Goal: Information Seeking & Learning: Learn about a topic

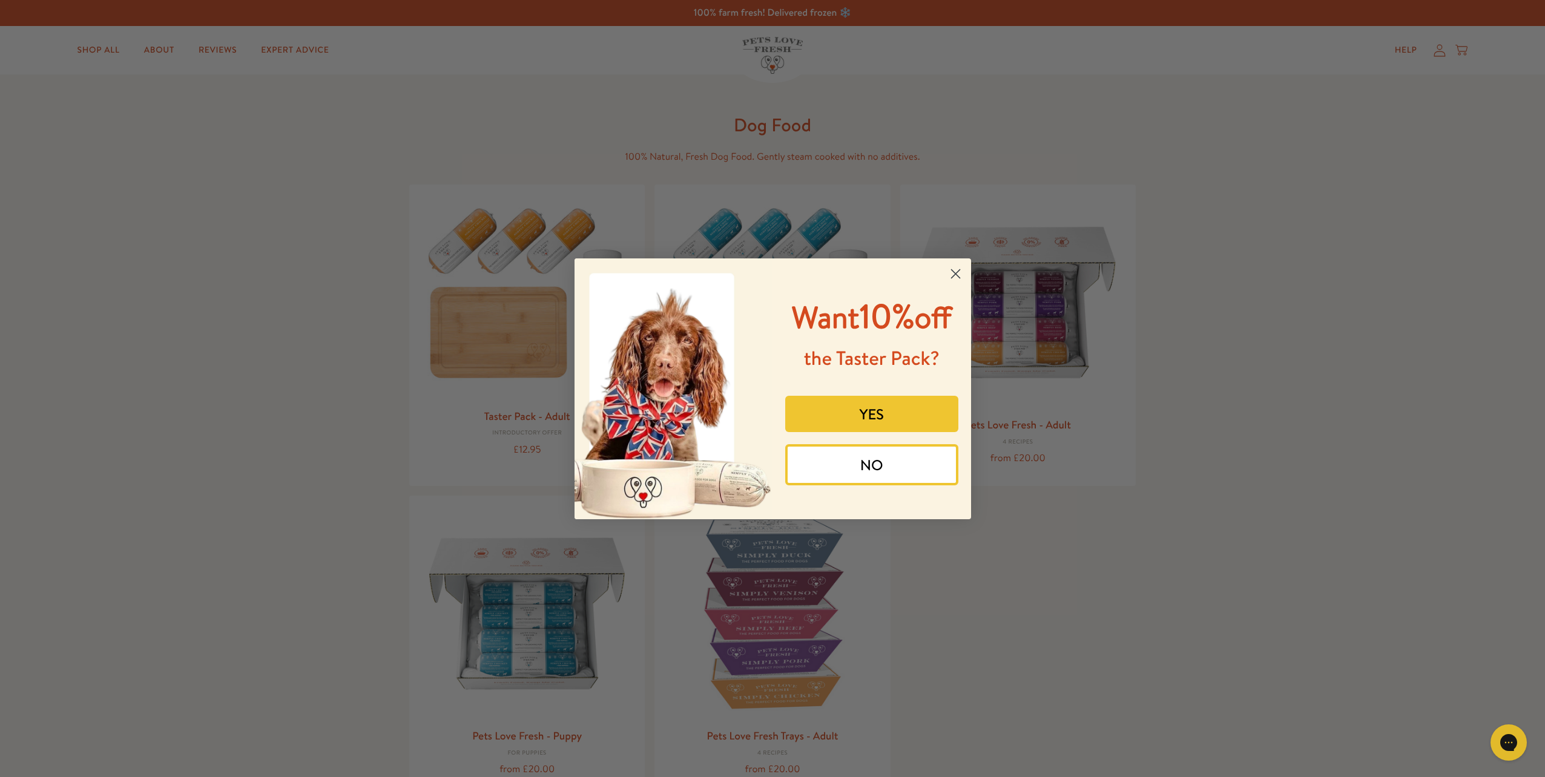
drag, startPoint x: 966, startPoint y: 273, endPoint x: 954, endPoint y: 274, distance: 11.6
click at [964, 273] on circle "Close dialog" at bounding box center [955, 273] width 20 height 20
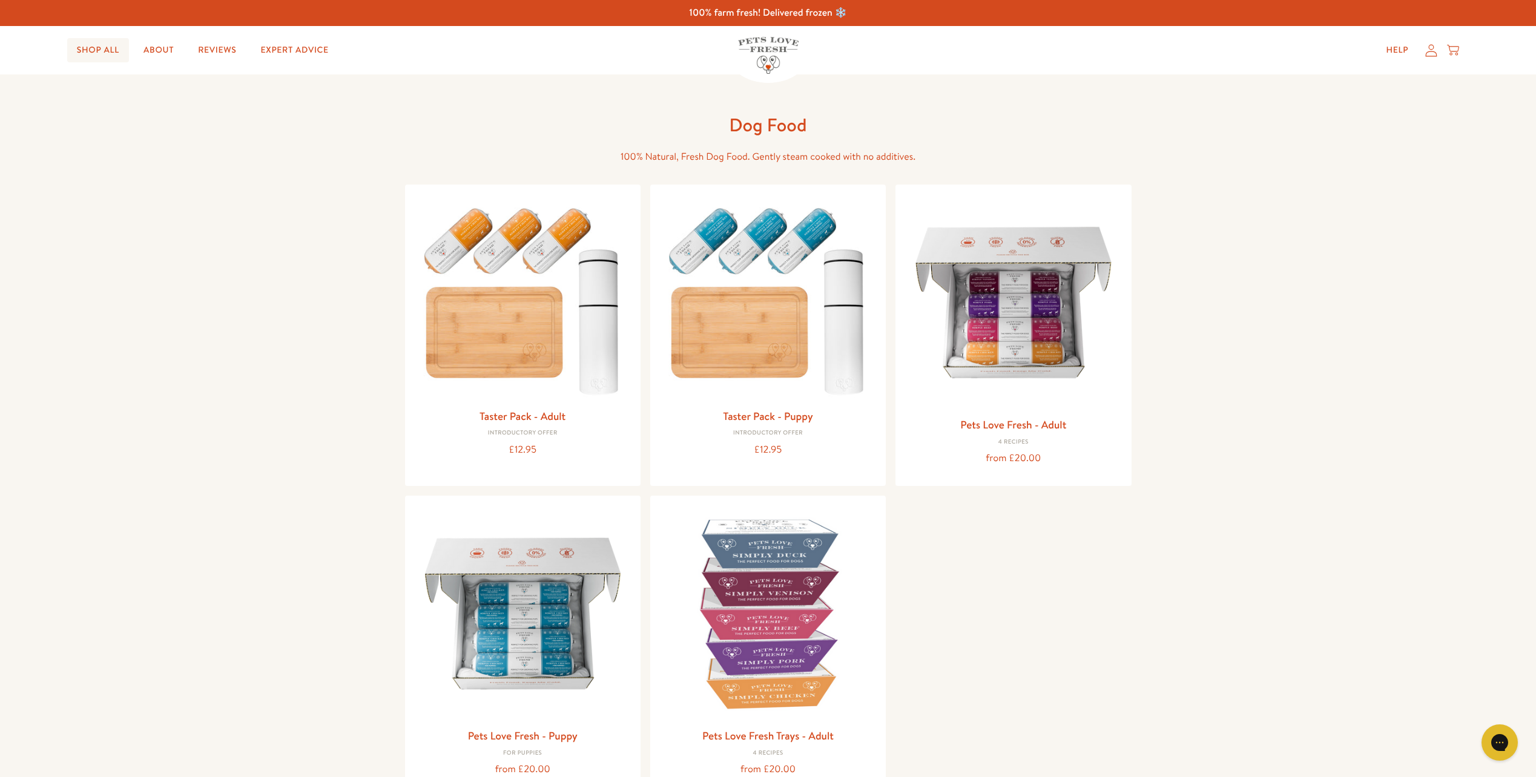
click at [97, 56] on link "Shop All" at bounding box center [98, 50] width 62 height 24
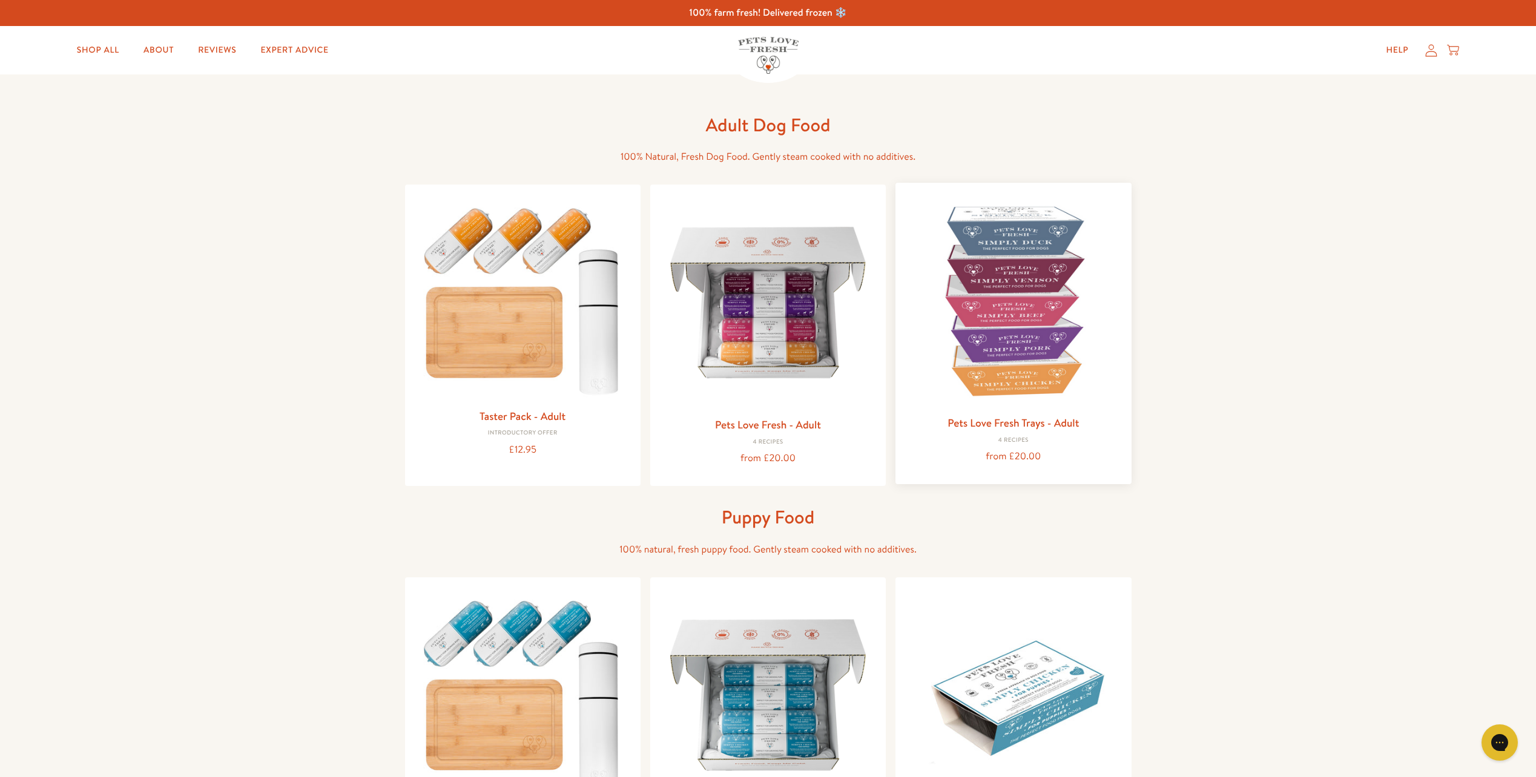
click at [1075, 309] on img at bounding box center [1013, 300] width 216 height 216
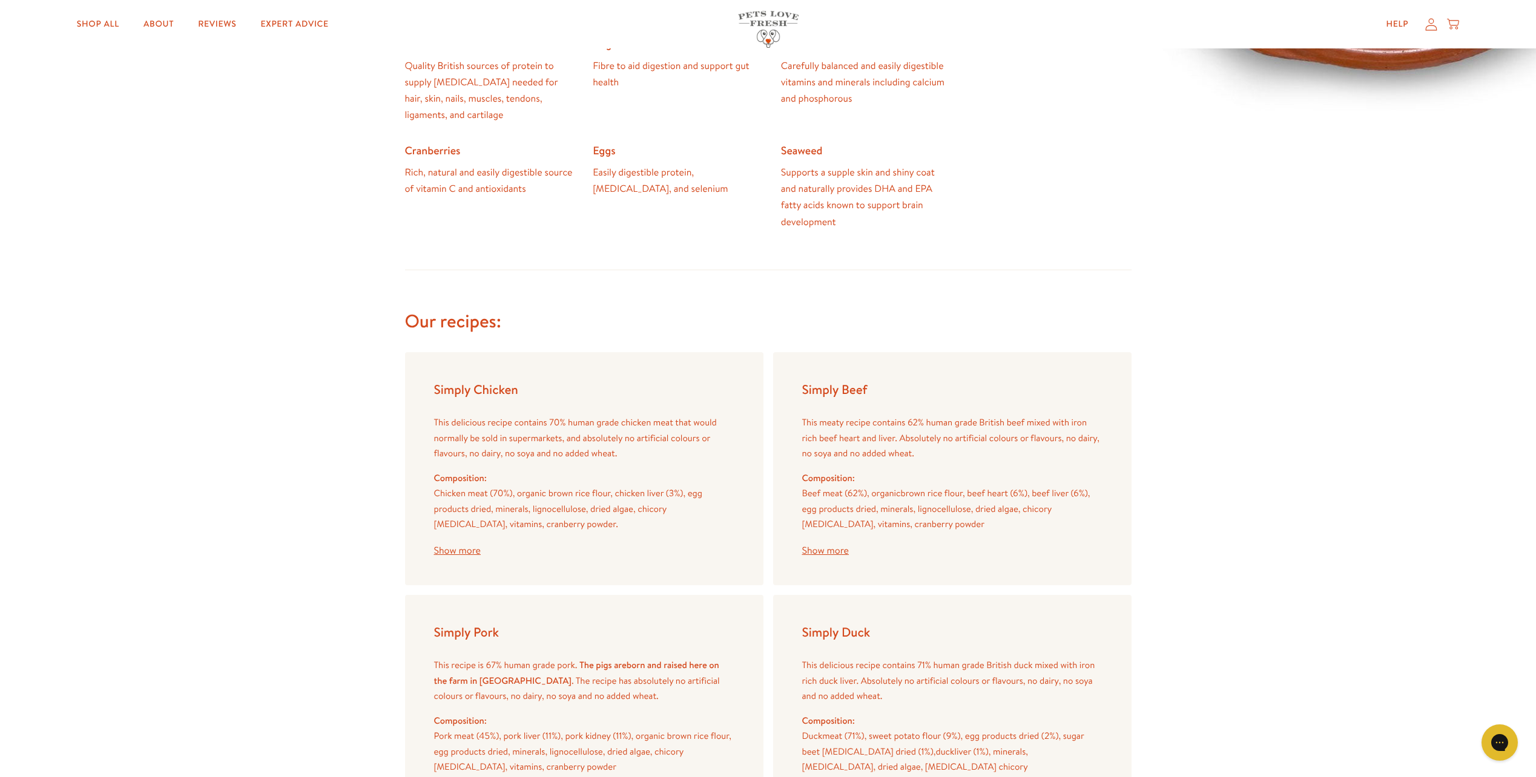
scroll to position [1110, 0]
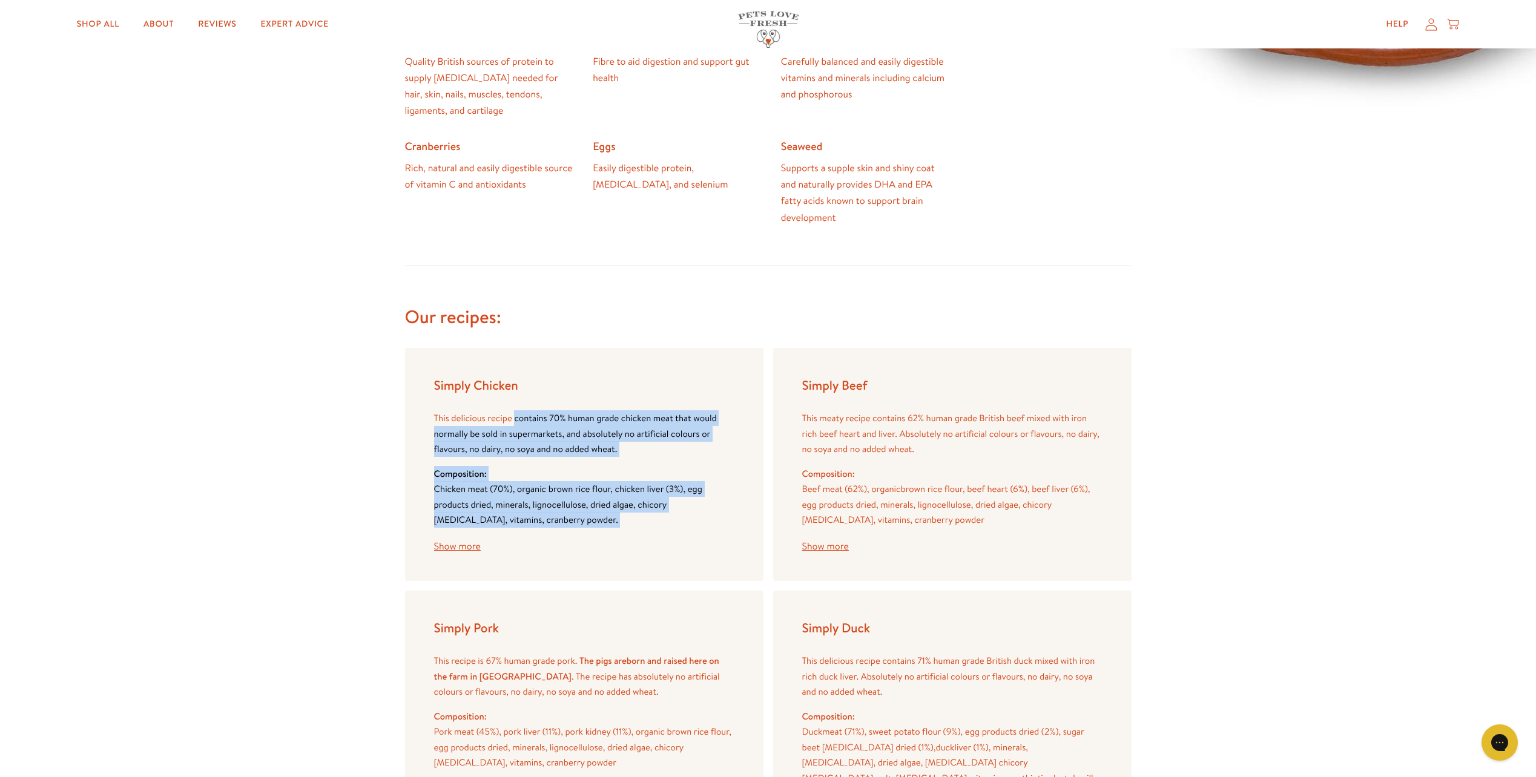
drag, startPoint x: 515, startPoint y: 416, endPoint x: 583, endPoint y: 541, distance: 142.2
click at [583, 541] on div "This delicious recipe contains 70% human grade chicken meat that would normally…" at bounding box center [584, 481] width 300 height 142
drag, startPoint x: 583, startPoint y: 541, endPoint x: 582, endPoint y: 547, distance: 6.1
click at [582, 547] on div "This delicious recipe contains 70% human grade chicken meat that would normally…" at bounding box center [584, 481] width 300 height 142
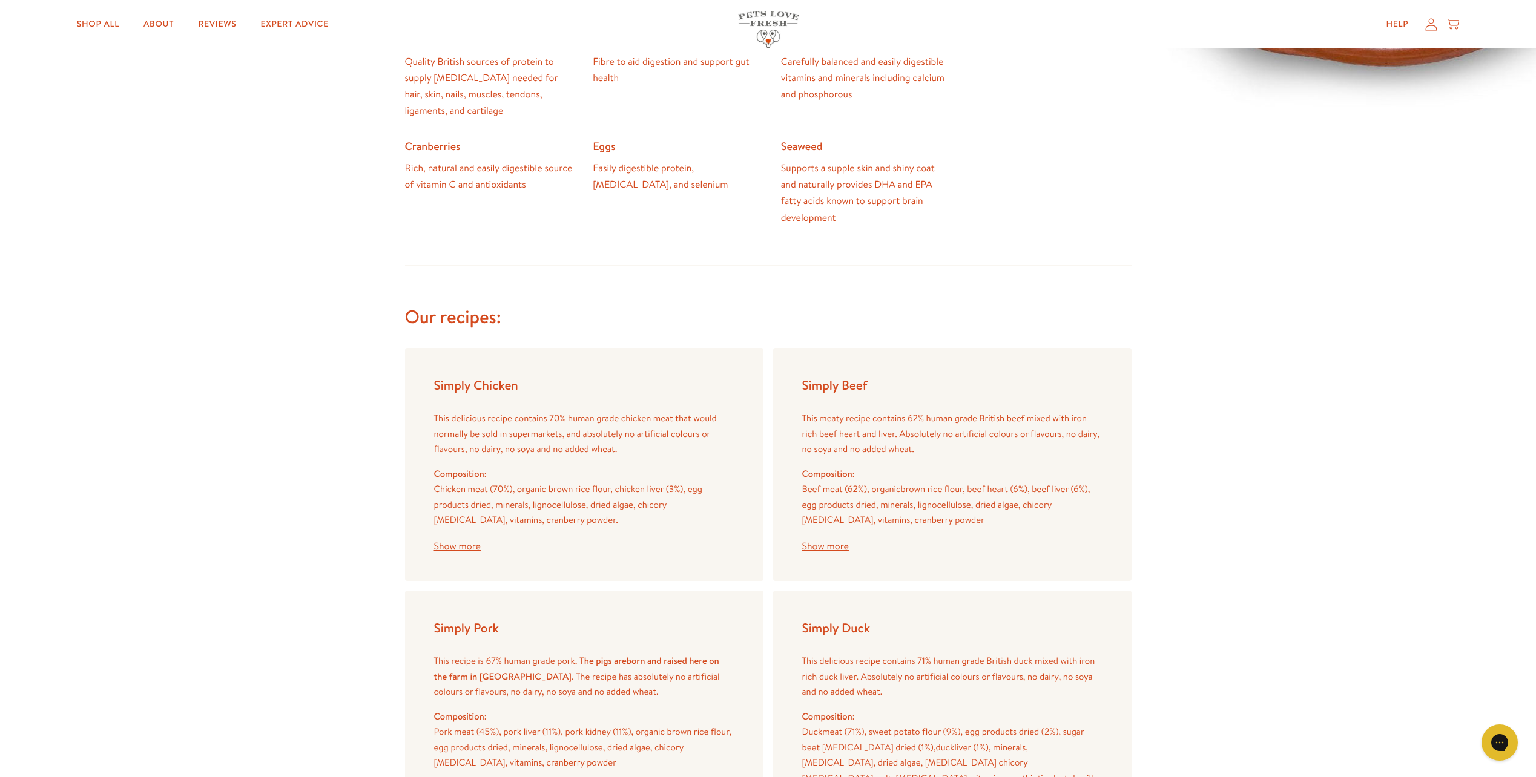
scroll to position [1332, 0]
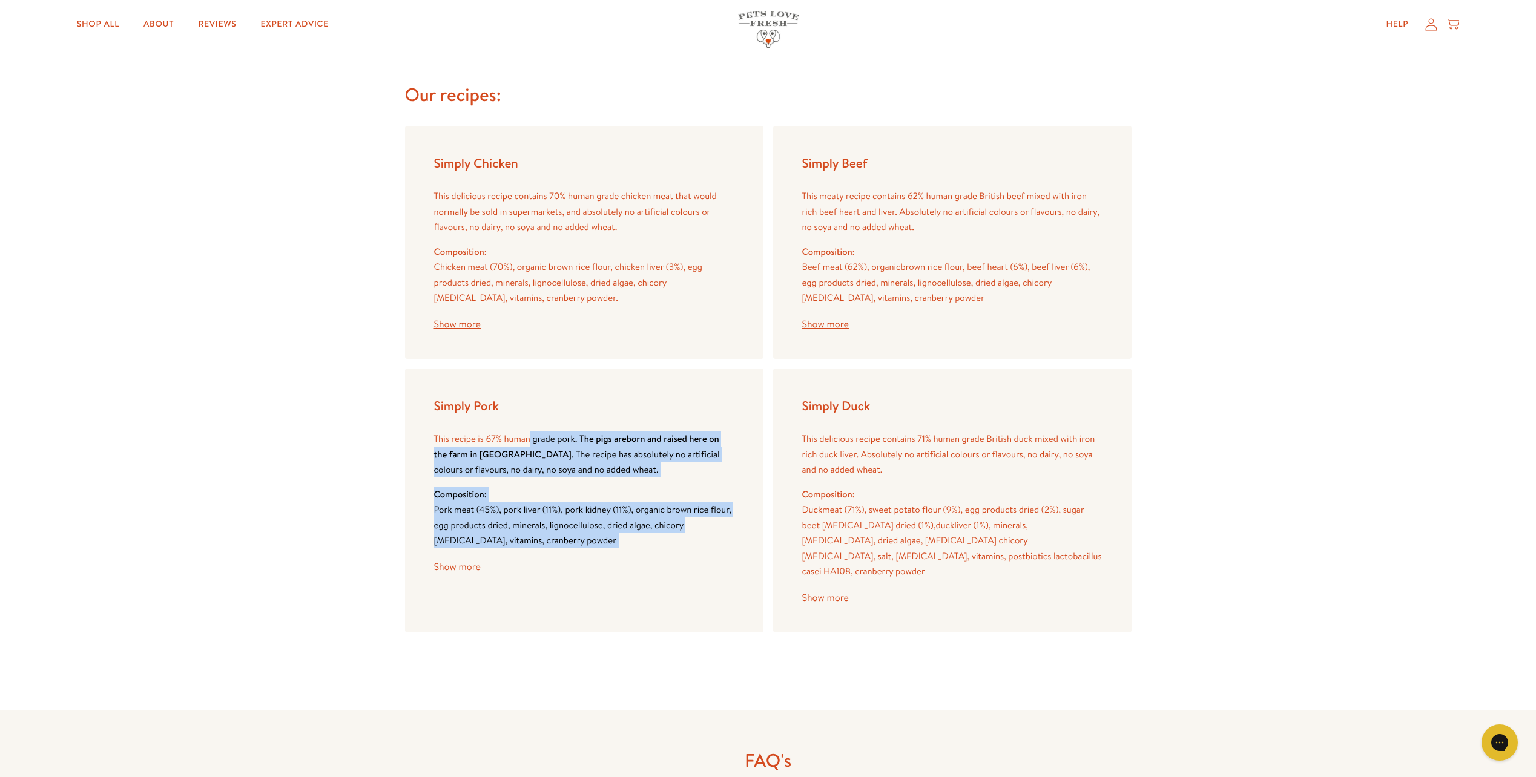
drag, startPoint x: 531, startPoint y: 440, endPoint x: 614, endPoint y: 550, distance: 138.3
click at [614, 550] on div "This recipe is 67% human grade pork. The pigs are born and raised here on the f…" at bounding box center [584, 502] width 300 height 142
drag, startPoint x: 614, startPoint y: 550, endPoint x: 623, endPoint y: 577, distance: 28.5
click at [623, 577] on div "Simply Pork This recipe is 67% human grade pork. The pigs are born and raised h…" at bounding box center [584, 501] width 358 height 264
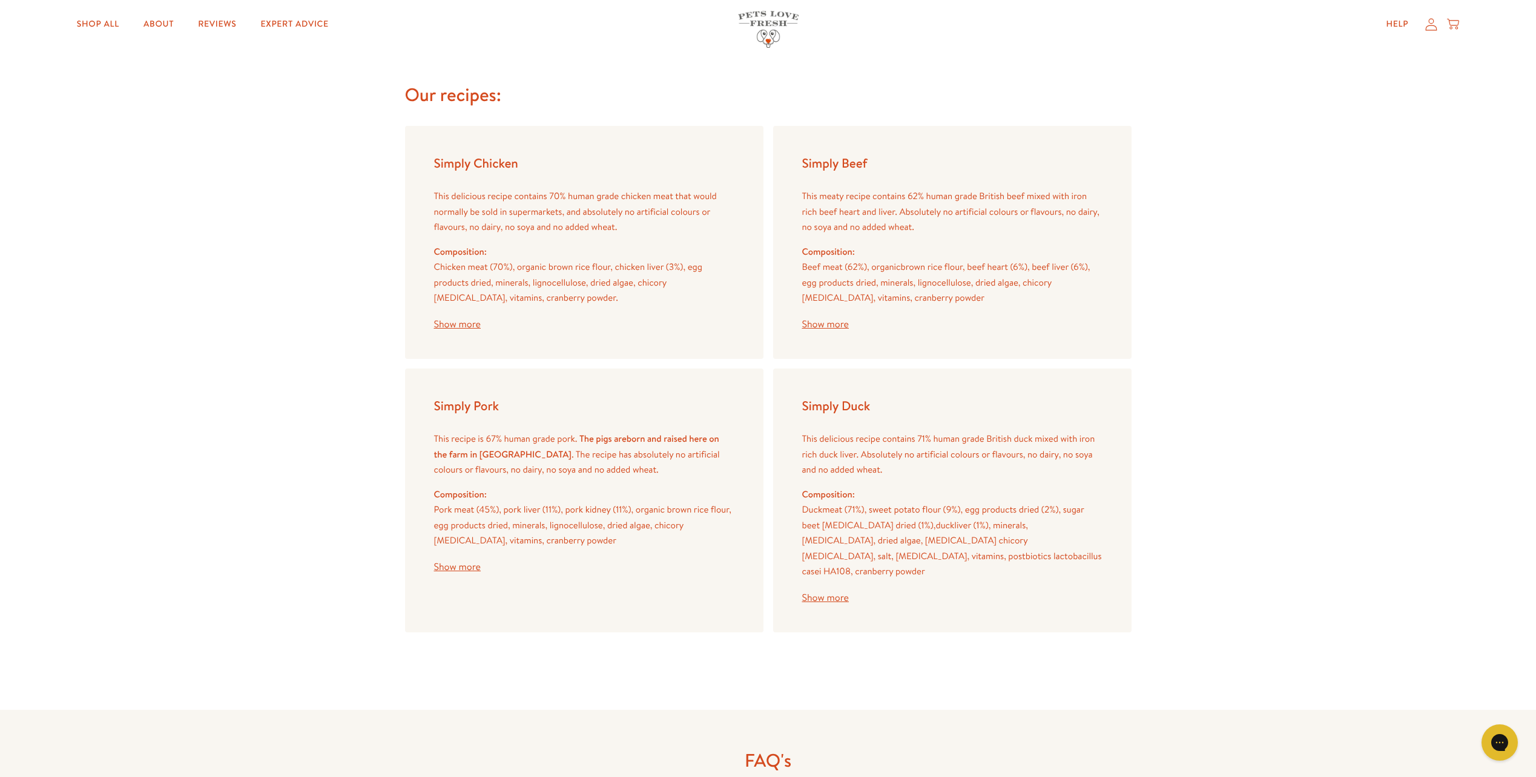
scroll to position [1998, 0]
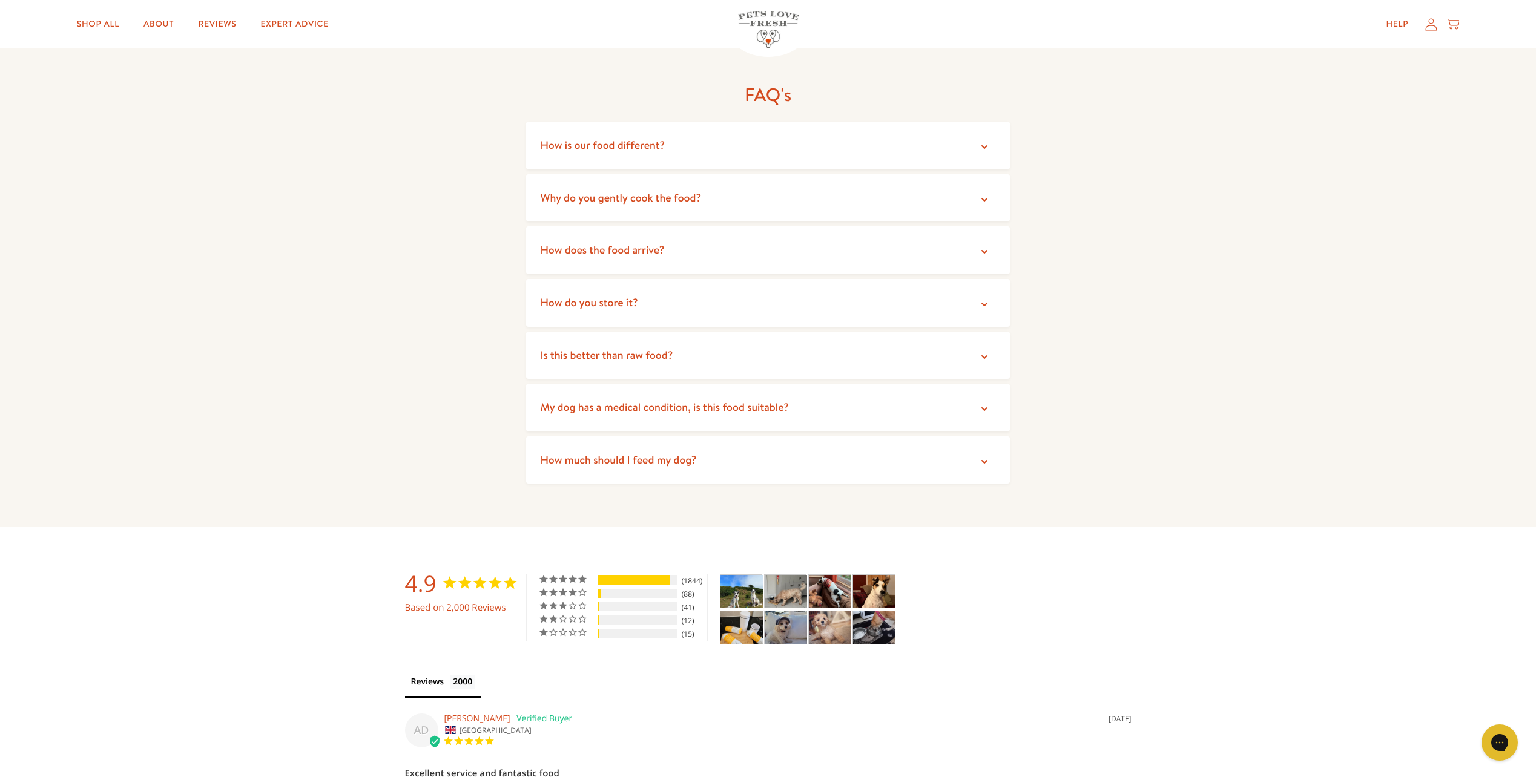
click at [918, 359] on summary "Is this better than raw food?" at bounding box center [768, 356] width 484 height 48
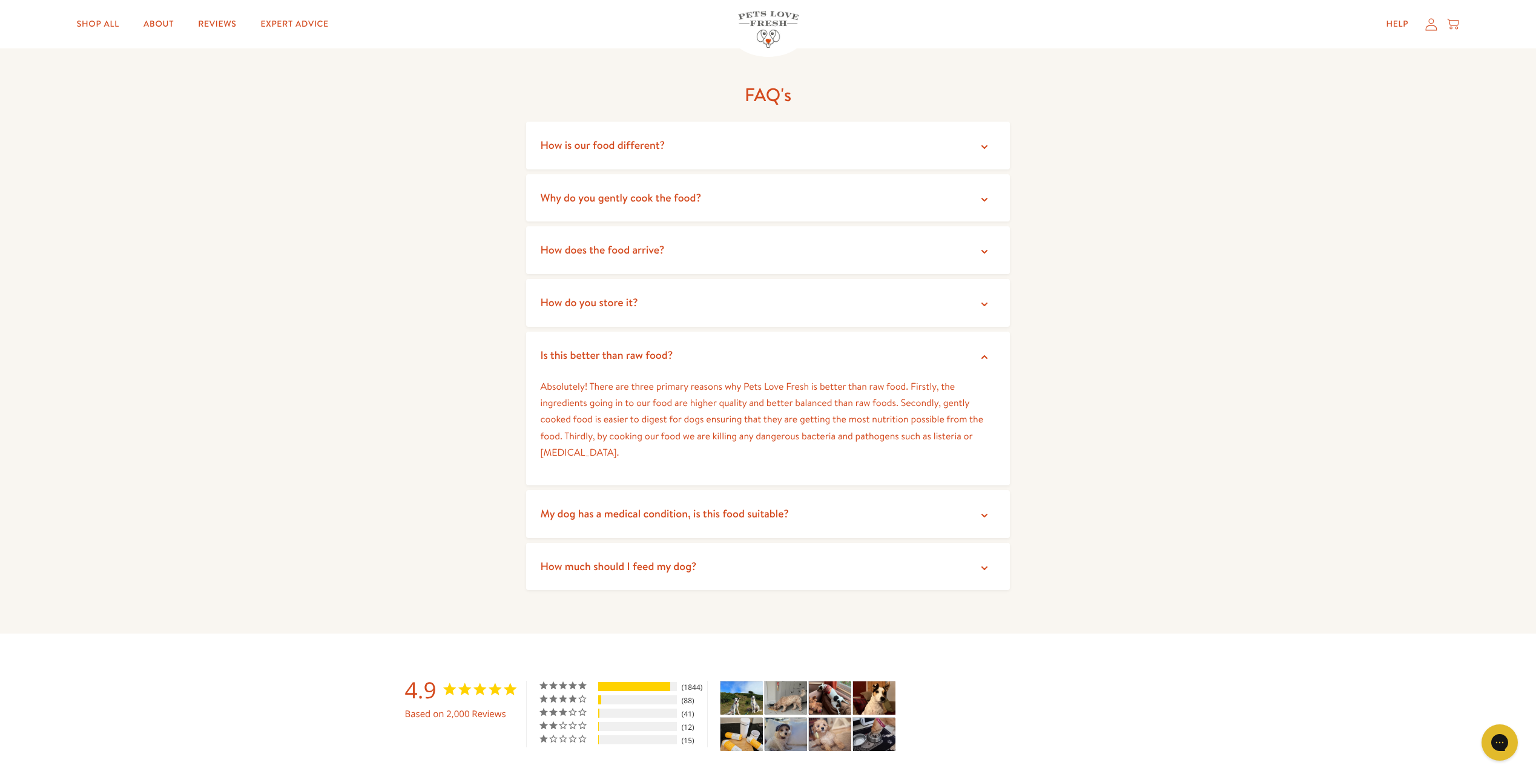
click at [918, 332] on summary "Is this better than raw food?" at bounding box center [768, 356] width 484 height 48
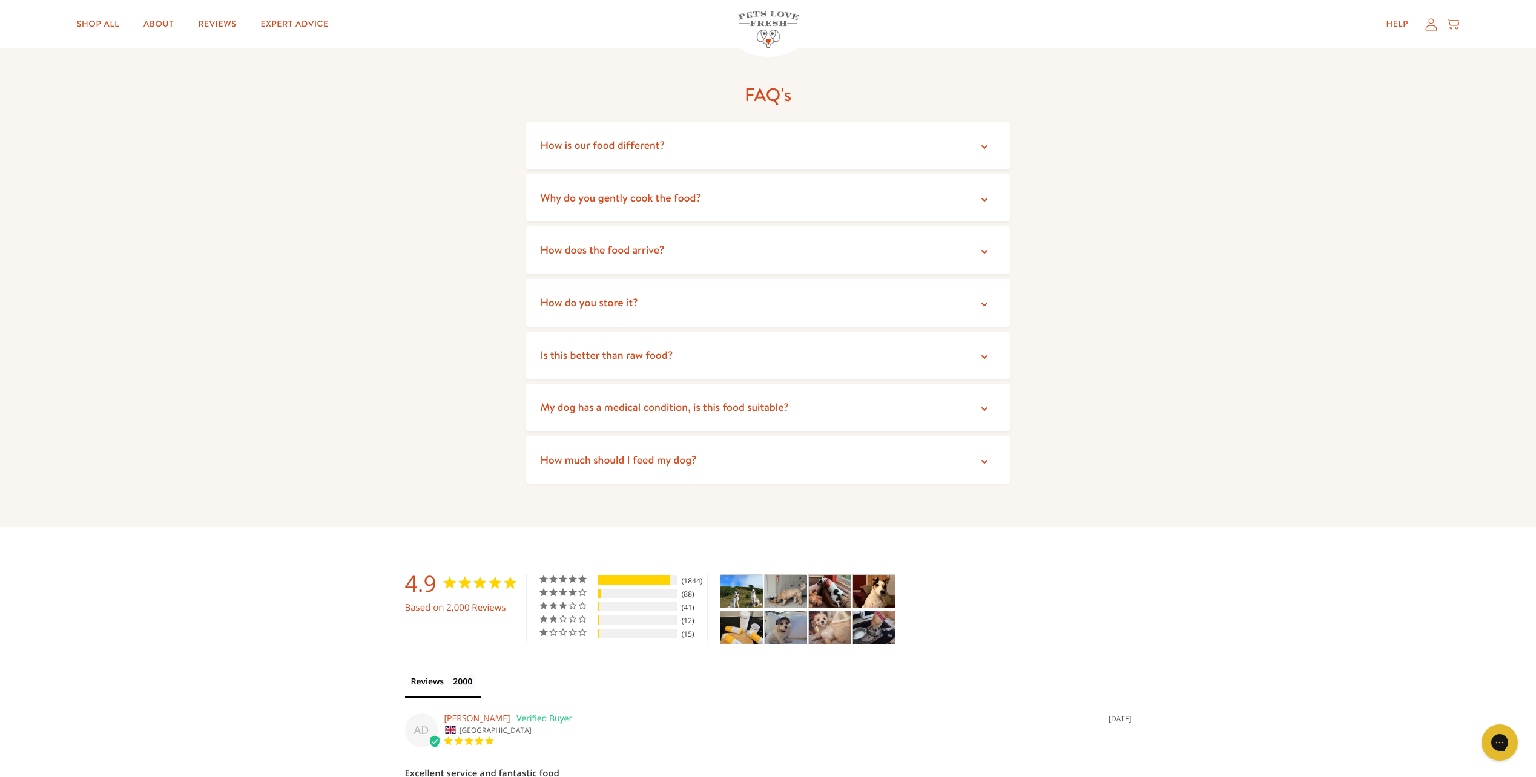
click at [916, 344] on summary "Is this better than raw food?" at bounding box center [768, 356] width 484 height 48
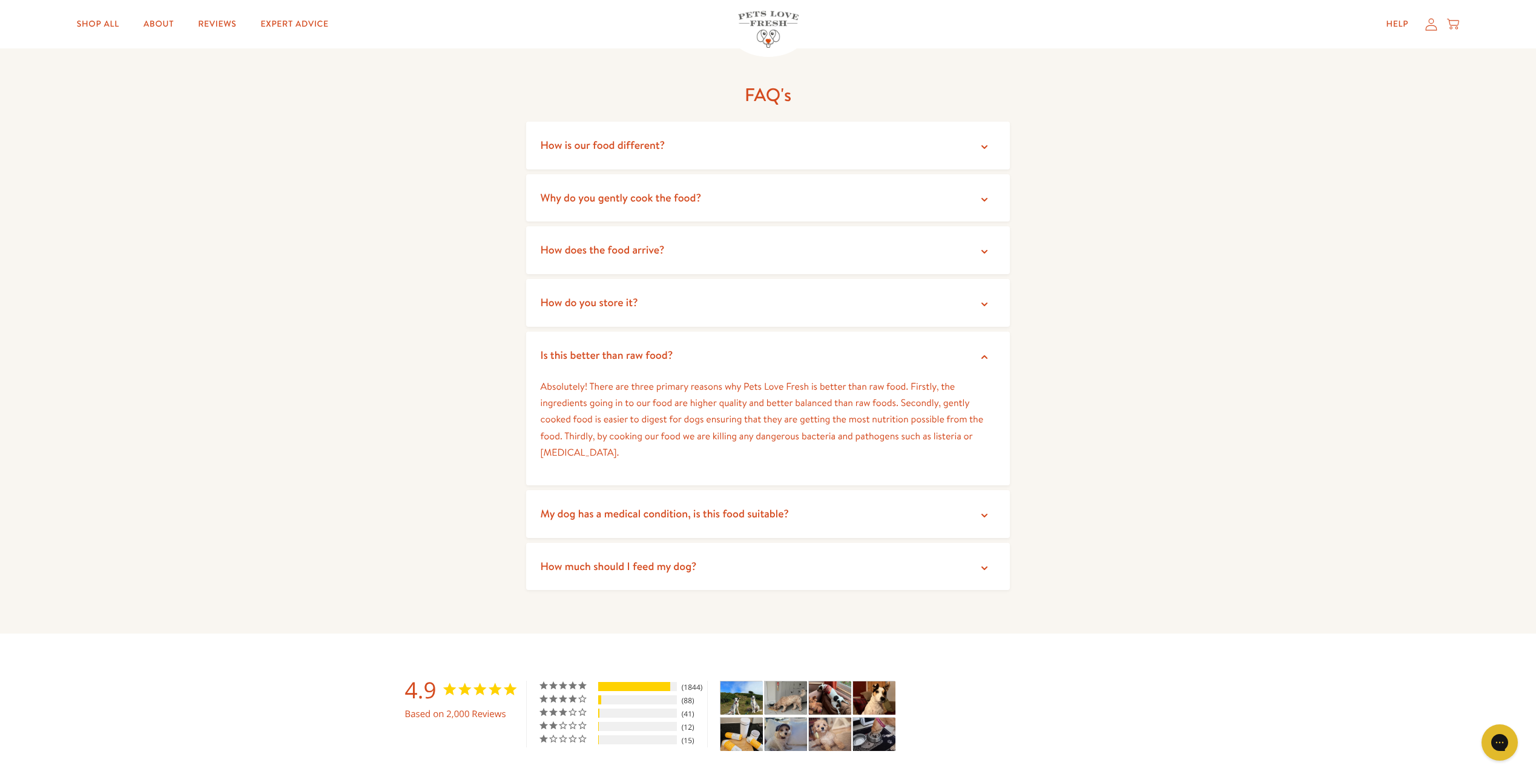
drag, startPoint x: 774, startPoint y: 360, endPoint x: 791, endPoint y: 434, distance: 76.2
click at [791, 434] on details "Is this better than raw food? Absolutely! There are three primary reasons why P…" at bounding box center [768, 409] width 484 height 154
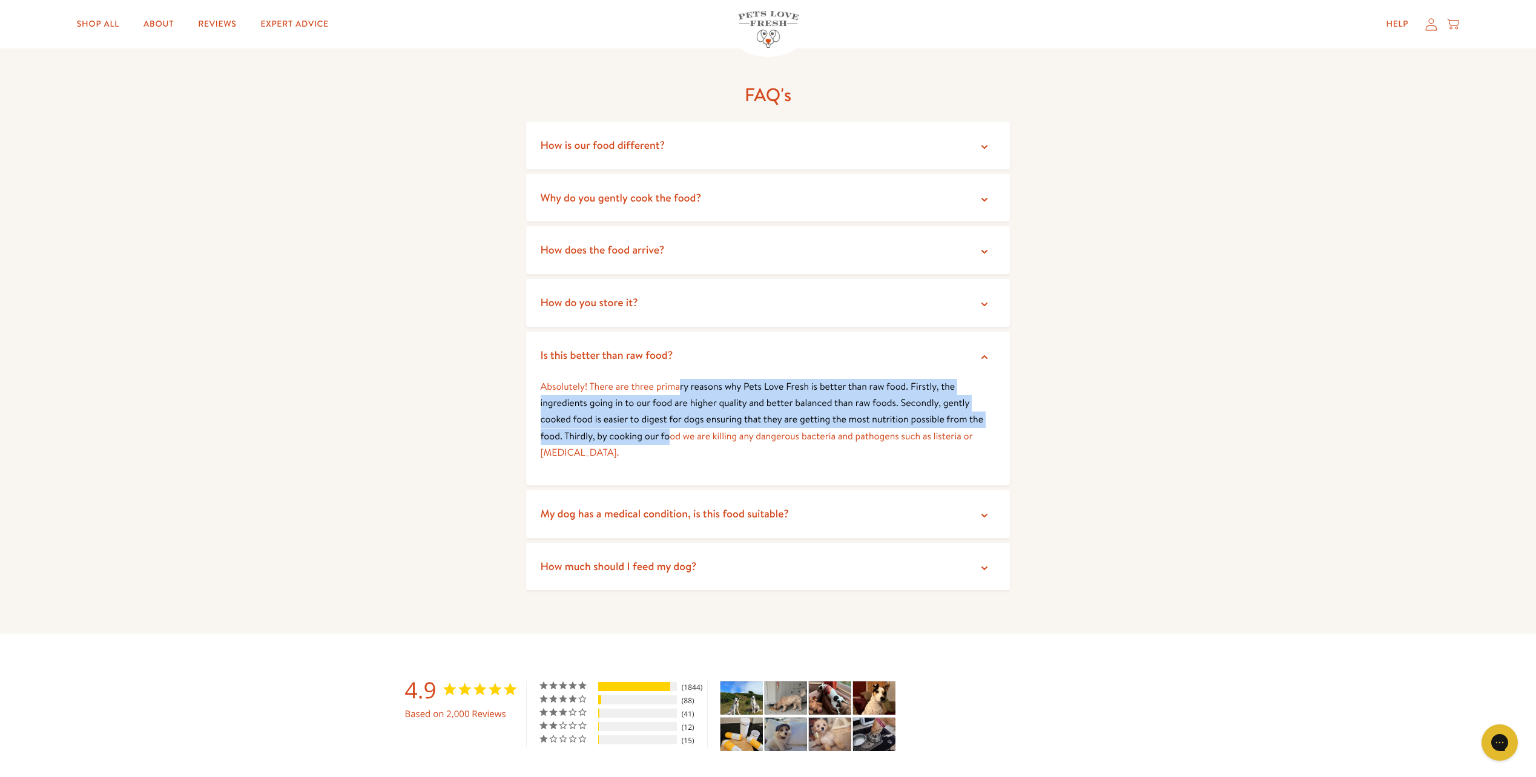
drag, startPoint x: 671, startPoint y: 412, endPoint x: 680, endPoint y: 371, distance: 42.0
click at [680, 379] on p "Absolutely! There are three primary reasons why Pets Love Fresh is better than …" at bounding box center [768, 420] width 455 height 82
drag, startPoint x: 680, startPoint y: 371, endPoint x: 676, endPoint y: 387, distance: 16.3
click at [676, 387] on p "Absolutely! There are three primary reasons why Pets Love Fresh is better than …" at bounding box center [768, 420] width 455 height 82
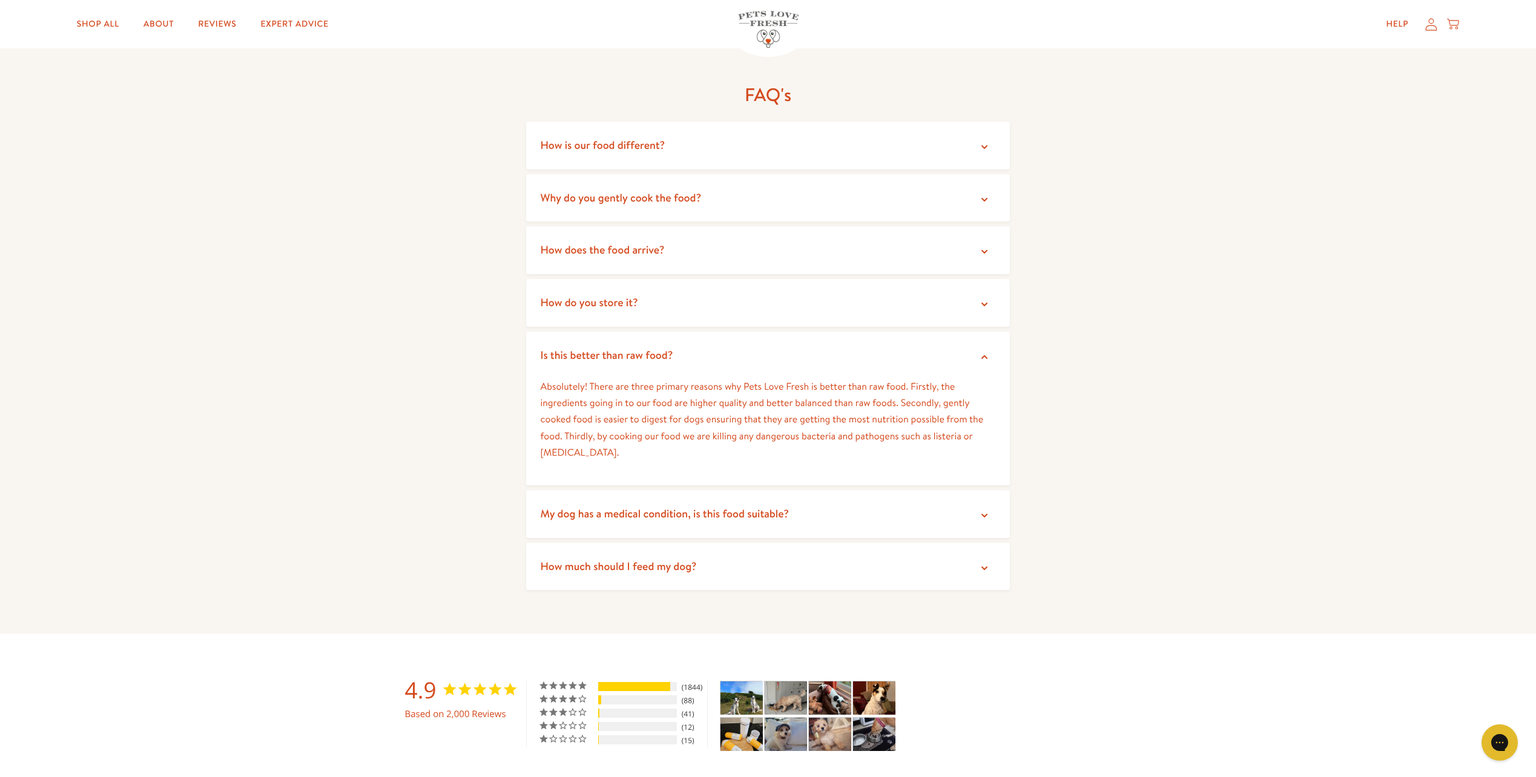
click at [1180, 461] on div "FAQ's How is our food different? We use high quality natural ingredients includ…" at bounding box center [768, 339] width 1536 height 590
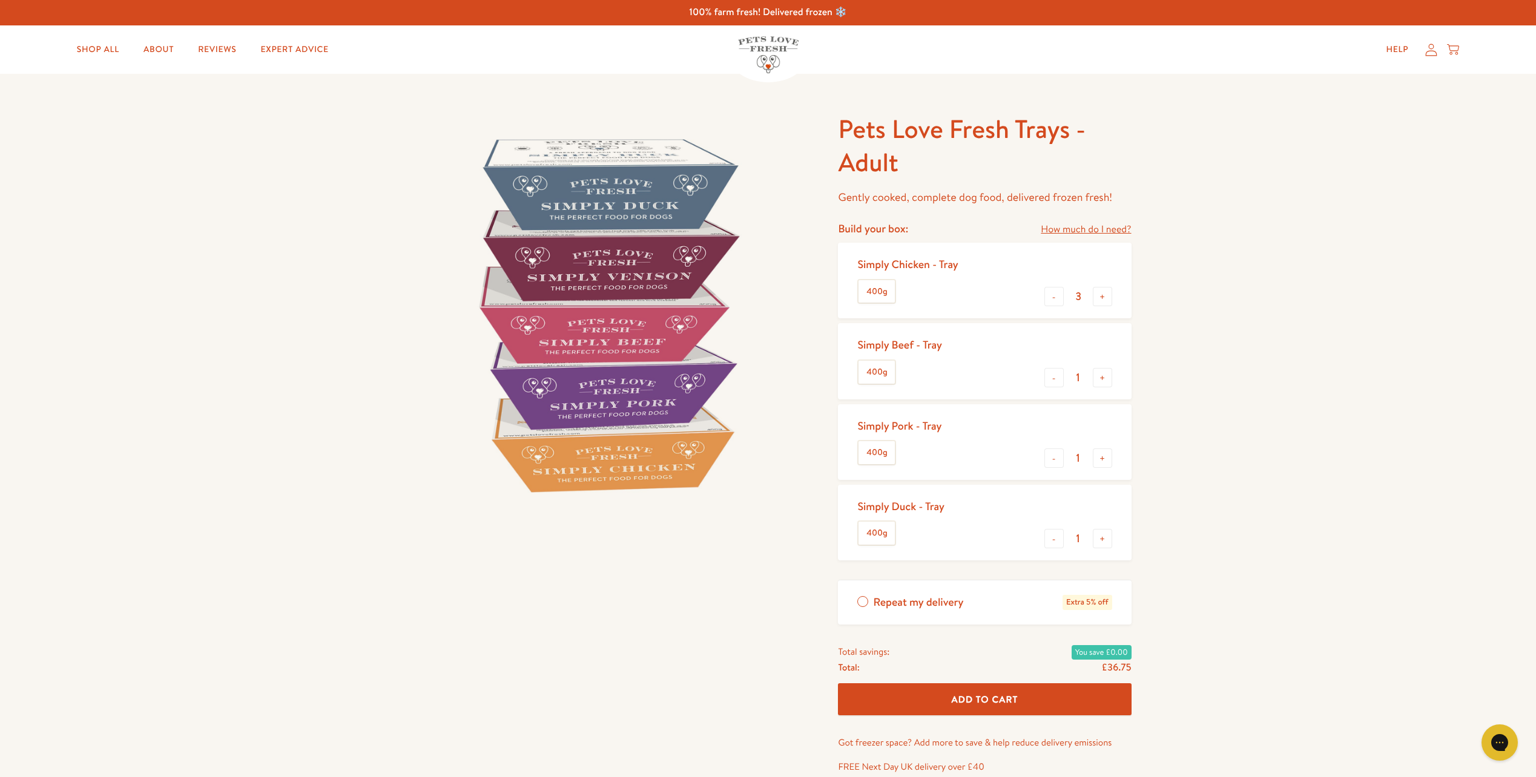
scroll to position [0, 0]
